Goal: Task Accomplishment & Management: Manage account settings

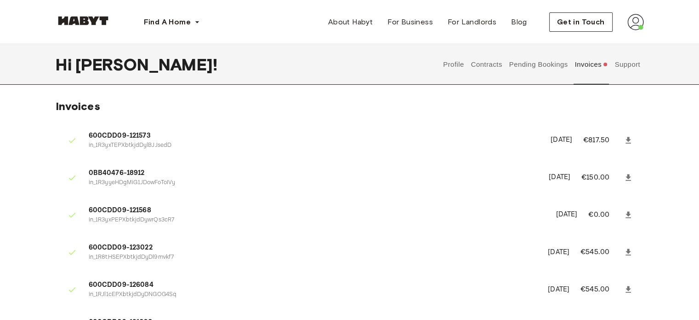
click at [639, 21] on img at bounding box center [636, 22] width 17 height 17
click at [606, 40] on span "Profile" at bounding box center [607, 43] width 23 height 11
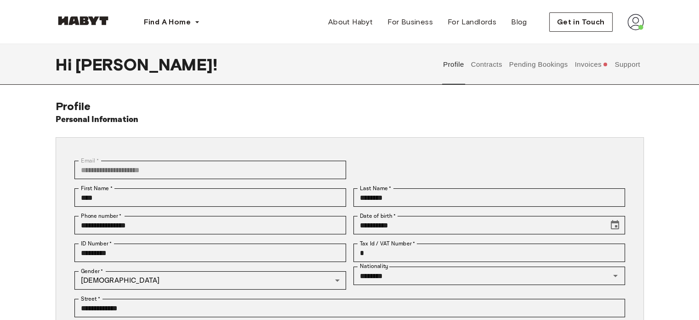
click at [492, 66] on button "Contracts" at bounding box center [487, 64] width 34 height 40
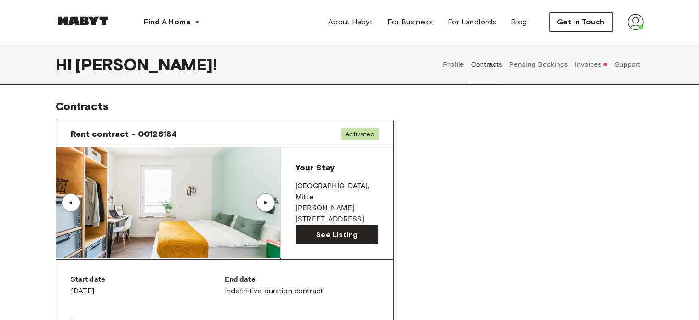
click at [584, 68] on button "Invoices" at bounding box center [591, 64] width 35 height 40
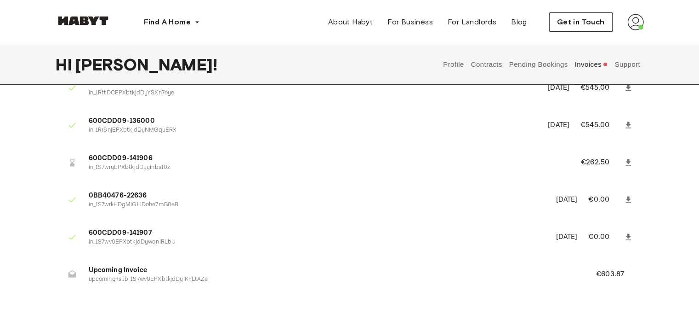
click at [71, 160] on icon at bounding box center [72, 162] width 9 height 9
click at [124, 156] on span "600CDD09-141906" at bounding box center [324, 158] width 470 height 11
click at [599, 161] on p "€262.50" at bounding box center [601, 162] width 41 height 11
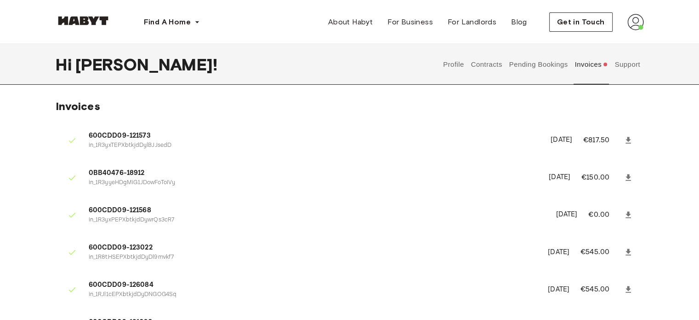
click at [541, 63] on button "Pending Bookings" at bounding box center [538, 64] width 61 height 40
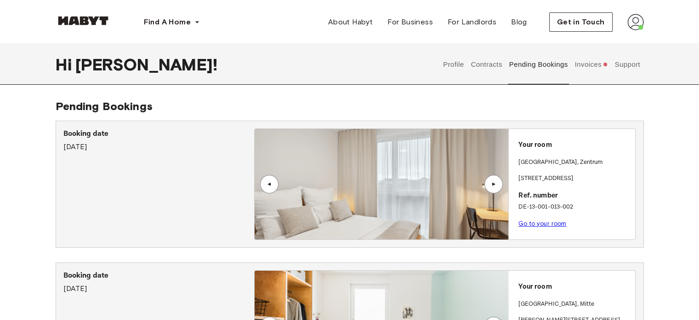
click at [483, 66] on button "Contracts" at bounding box center [487, 64] width 34 height 40
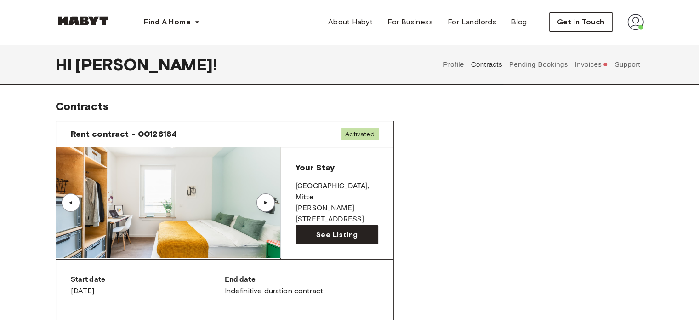
click at [359, 128] on div "Activated" at bounding box center [360, 133] width 37 height 11
click at [356, 172] on div "Your Stay" at bounding box center [337, 167] width 83 height 11
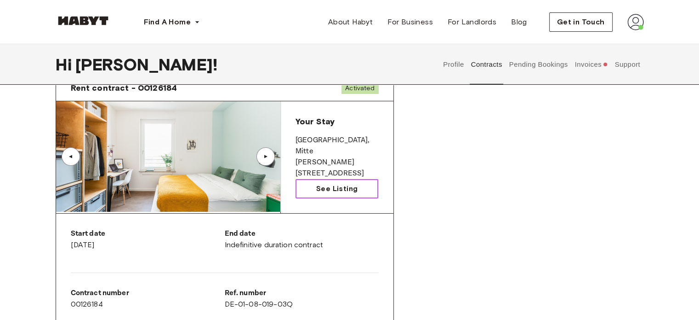
click at [343, 187] on span "See Listing" at bounding box center [336, 188] width 41 height 11
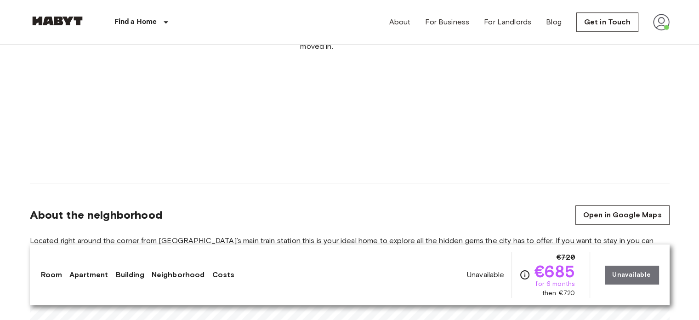
scroll to position [782, 0]
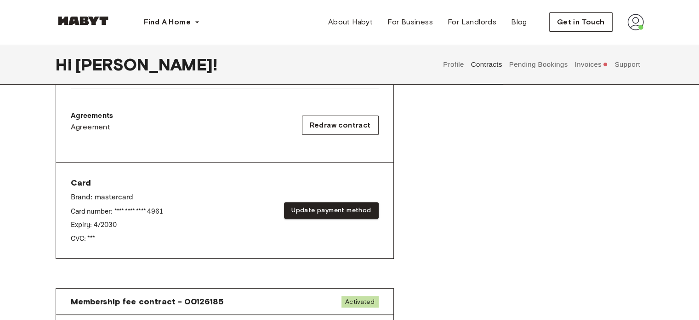
scroll to position [276, 0]
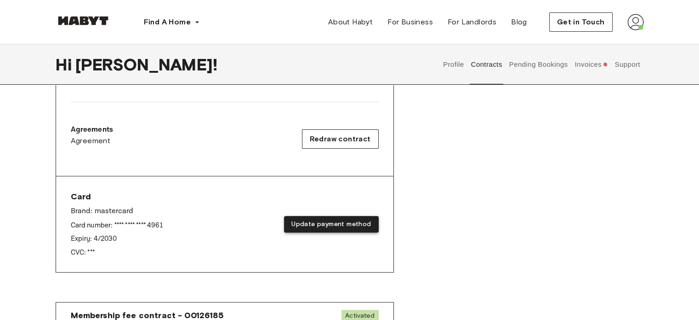
click at [344, 224] on button "Update payment method" at bounding box center [331, 224] width 94 height 17
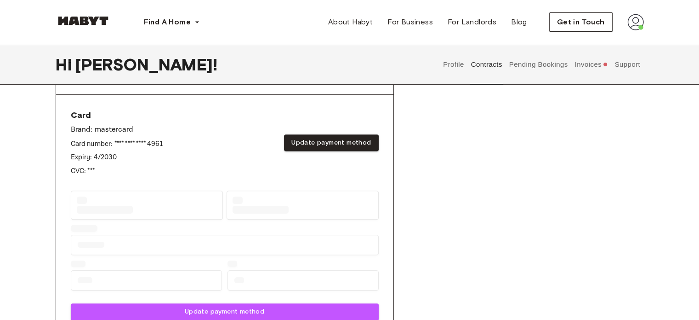
scroll to position [368, 0]
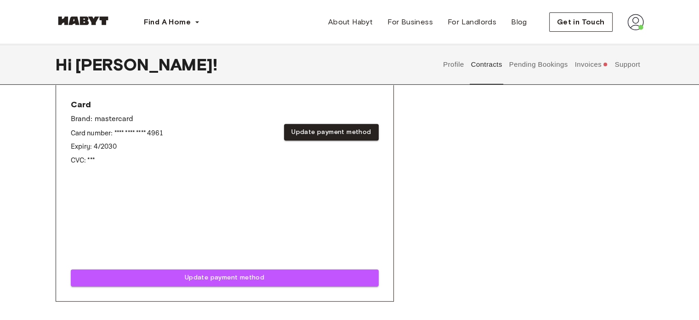
click at [452, 240] on div "Rent contract - 00126184 Activated ▲ ▲ Your Stay [STREET_ADDRESS][PERSON_NAME] …" at bounding box center [350, 34] width 589 height 578
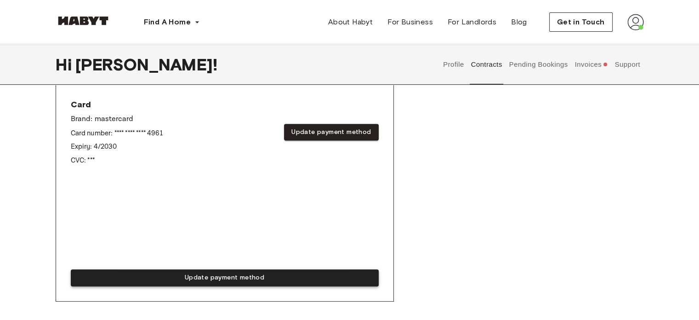
click at [300, 277] on button "Update payment method" at bounding box center [225, 277] width 308 height 17
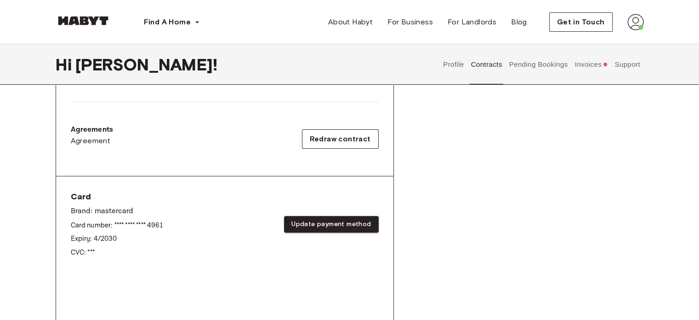
scroll to position [184, 0]
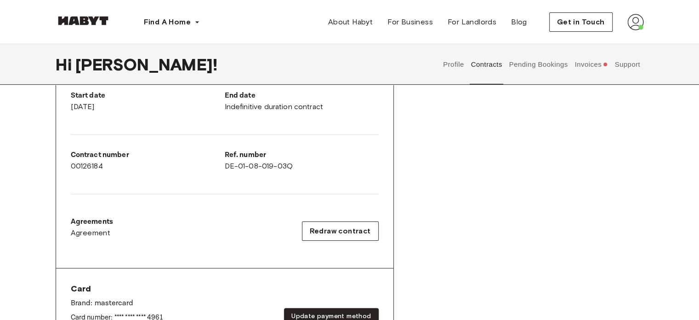
click at [588, 69] on button "Invoices" at bounding box center [591, 64] width 35 height 40
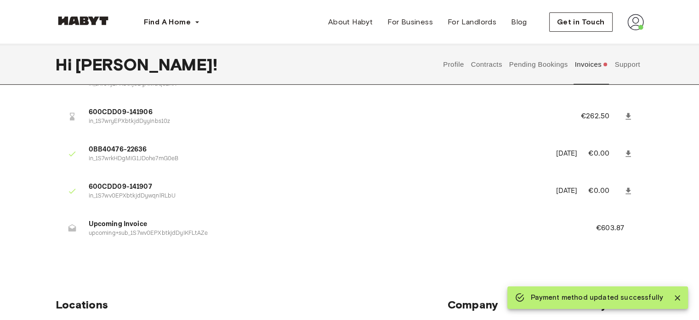
scroll to position [276, 0]
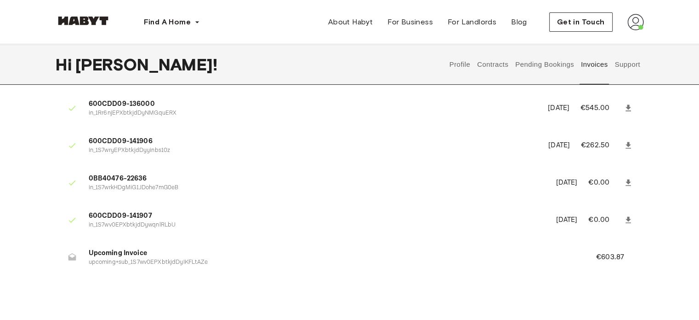
scroll to position [322, 0]
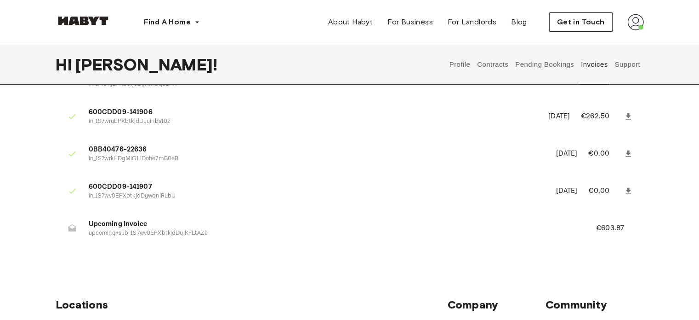
click at [460, 67] on button "Profile" at bounding box center [459, 64] width 23 height 40
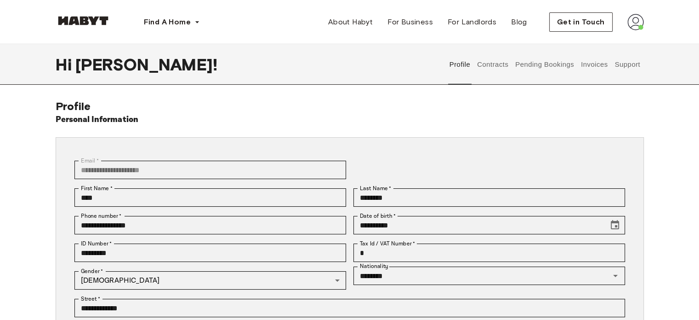
click at [489, 67] on button "Contracts" at bounding box center [493, 64] width 34 height 40
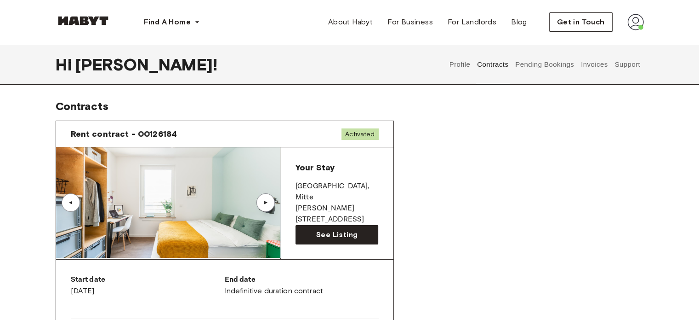
click at [268, 200] on div "▲" at bounding box center [265, 203] width 9 height 6
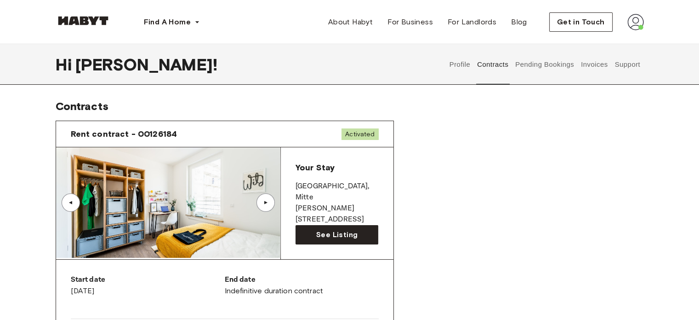
click at [268, 200] on div "▲" at bounding box center [265, 203] width 9 height 6
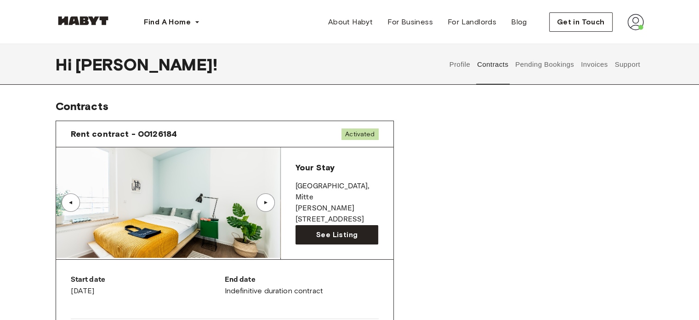
click at [268, 200] on div "▲" at bounding box center [265, 203] width 9 height 6
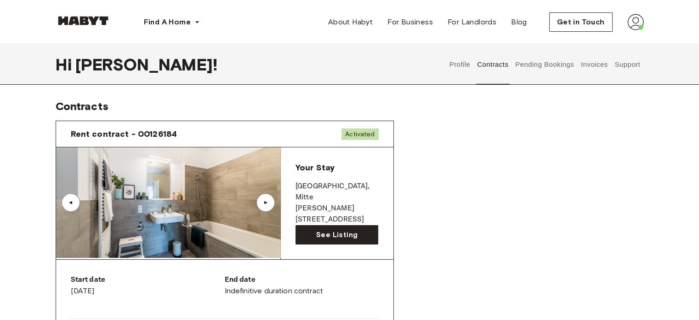
click at [268, 200] on div "▲" at bounding box center [265, 203] width 9 height 6
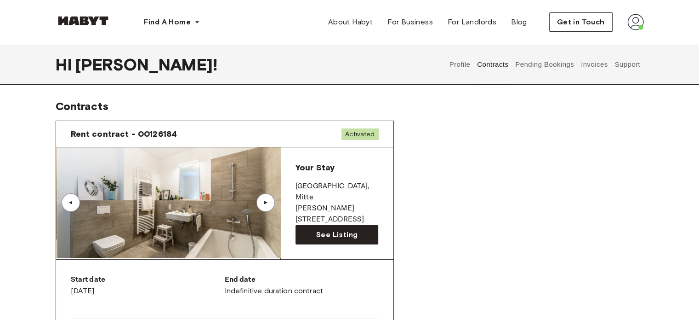
click at [268, 200] on div "▲" at bounding box center [265, 203] width 9 height 6
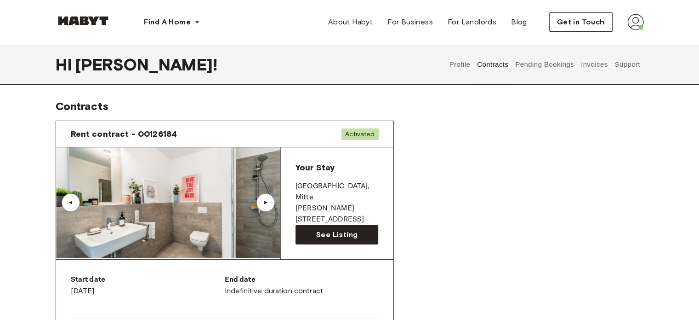
click at [268, 200] on div "▲" at bounding box center [265, 203] width 9 height 6
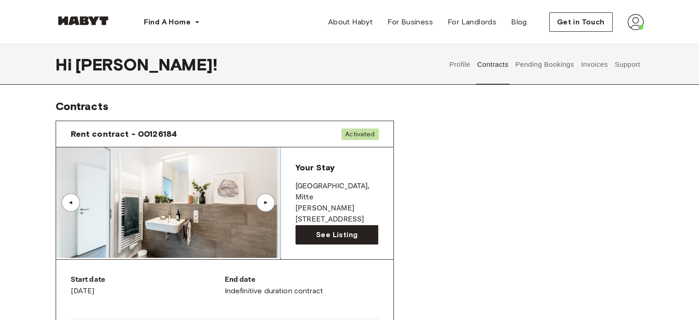
click at [268, 200] on div "▲" at bounding box center [265, 203] width 9 height 6
